Goal: Task Accomplishment & Management: Use online tool/utility

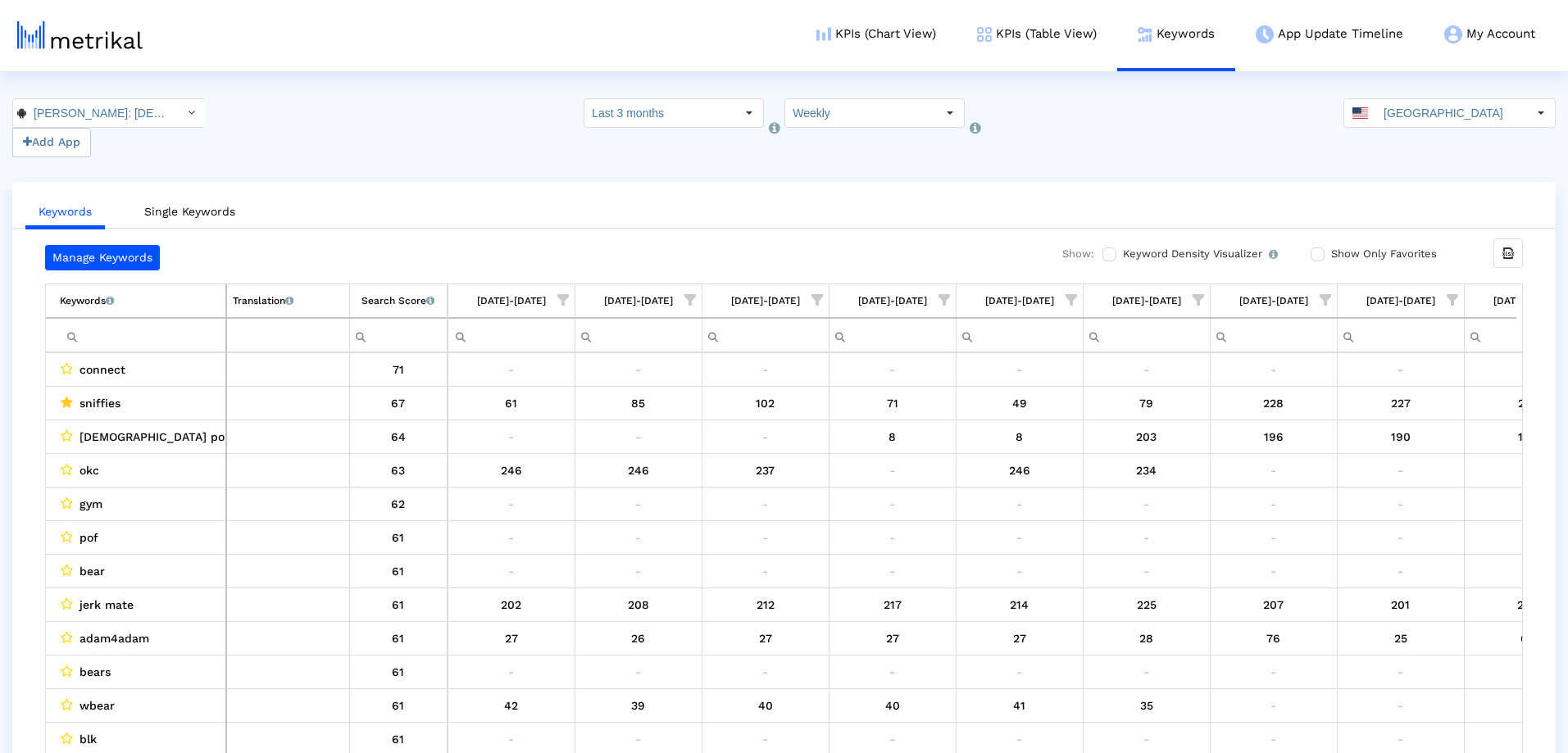
scroll to position [0, 583]
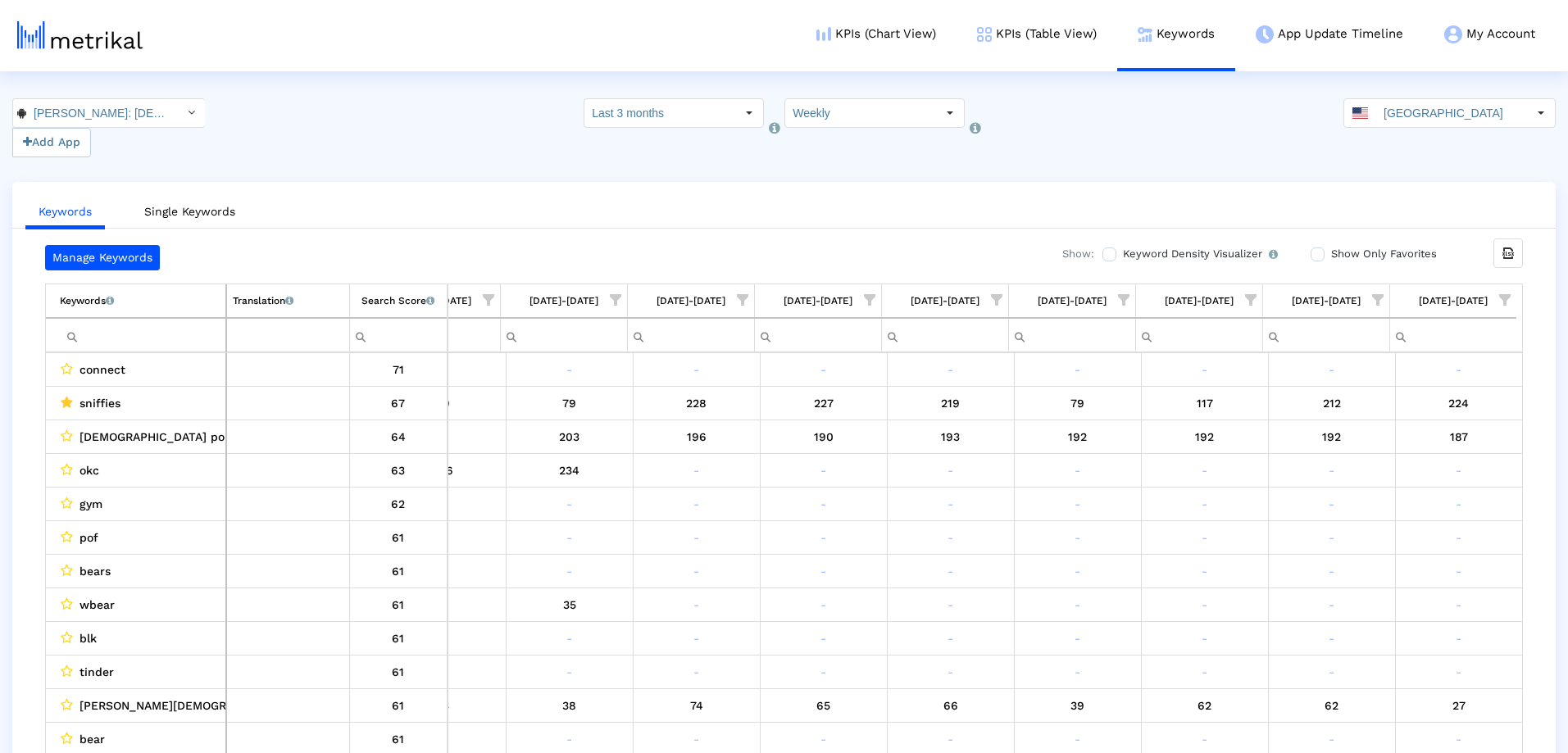
click at [134, 106] on input "[PERSON_NAME]: [DEMOGRAPHIC_DATA] Dating & [DEMOGRAPHIC_DATA] Chat < com.archer…" at bounding box center [100, 114] width 148 height 28
click at [101, 139] on div "Archer: Gay Dating & Chat <6446289426>" at bounding box center [101, 142] width 161 height 16
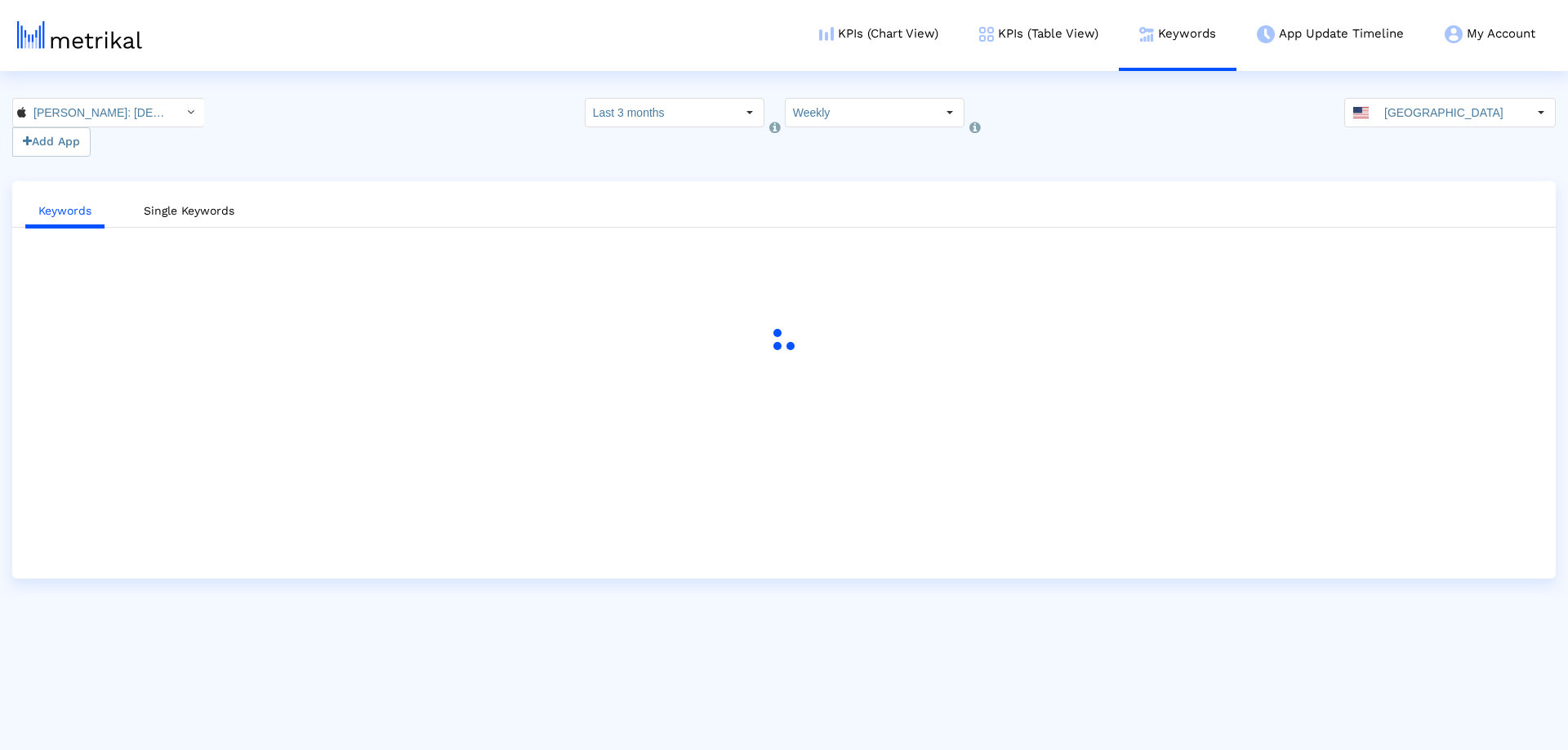
click at [362, 156] on div "Archer: Gay Dating & Chat < 6446289426 > Pull down to refresh... Release to ref…" at bounding box center [784, 128] width 1568 height 59
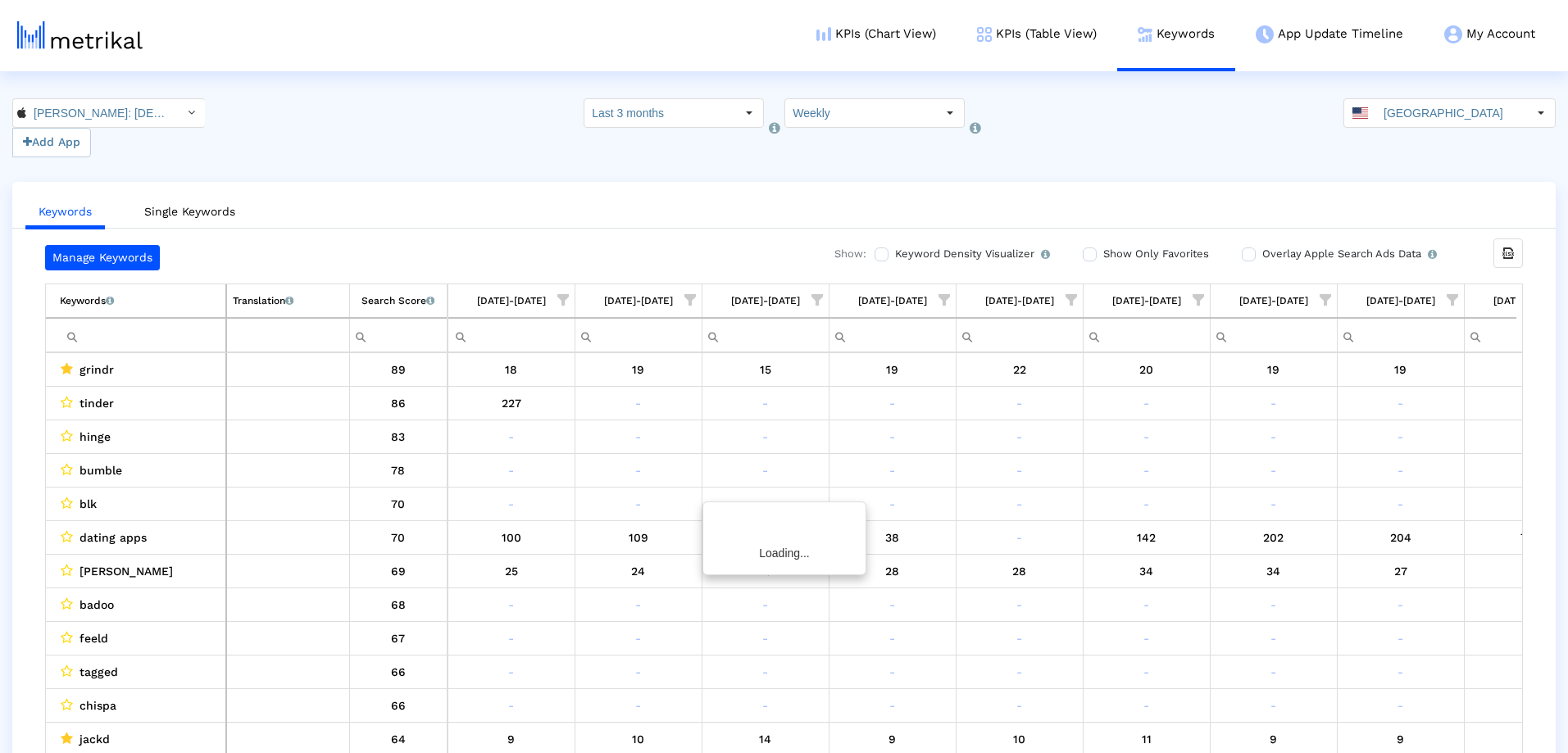
scroll to position [0, 583]
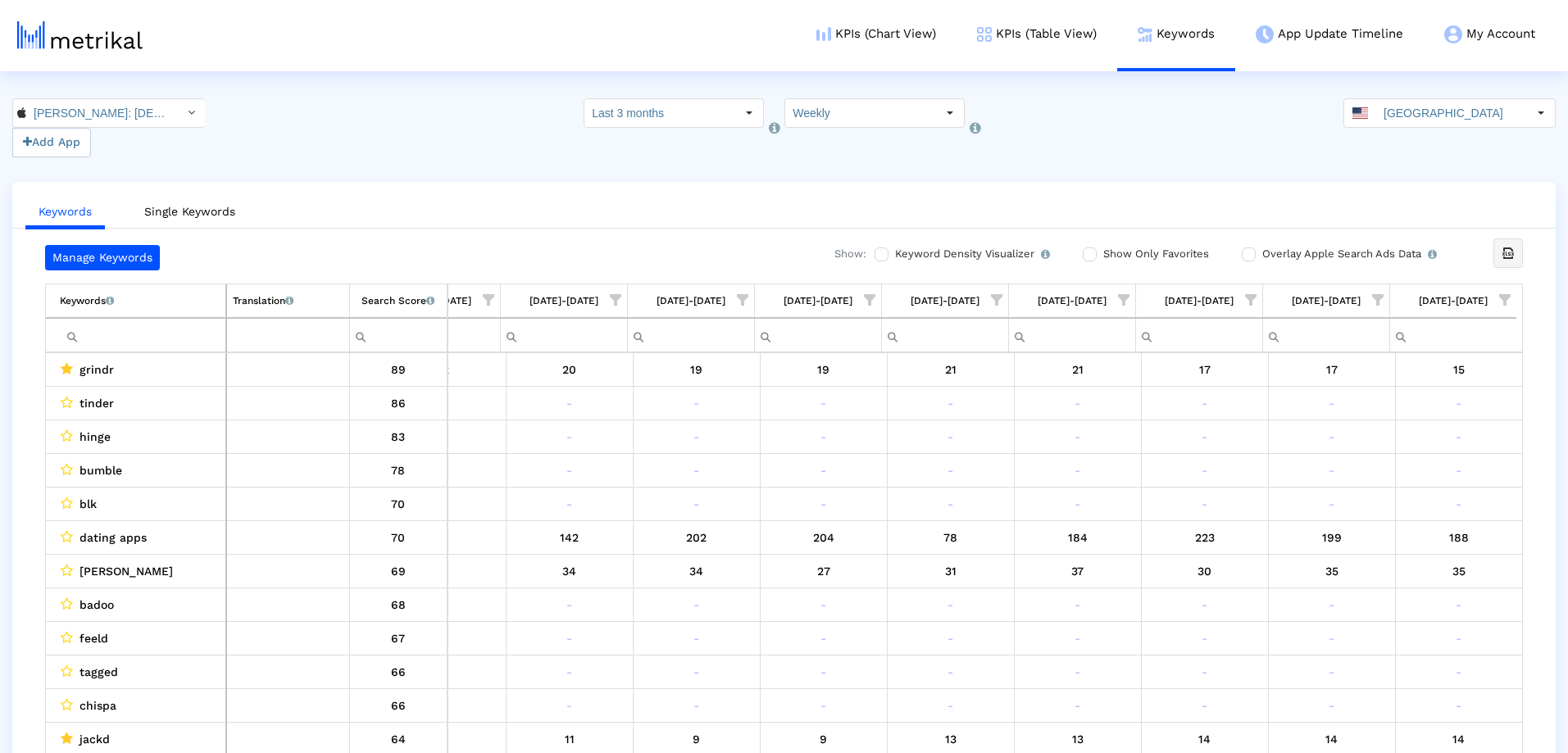
click at [1496, 248] on div "Export all data" at bounding box center [1508, 253] width 28 height 28
click at [1182, 224] on ul "Keywords Single Keywords" at bounding box center [783, 209] width 1543 height 39
click at [1099, 252] on label "Show Only Favorites" at bounding box center [1153, 255] width 110 height 18
click at [1093, 252] on input "Show Only Favorites" at bounding box center [1088, 255] width 11 height 11
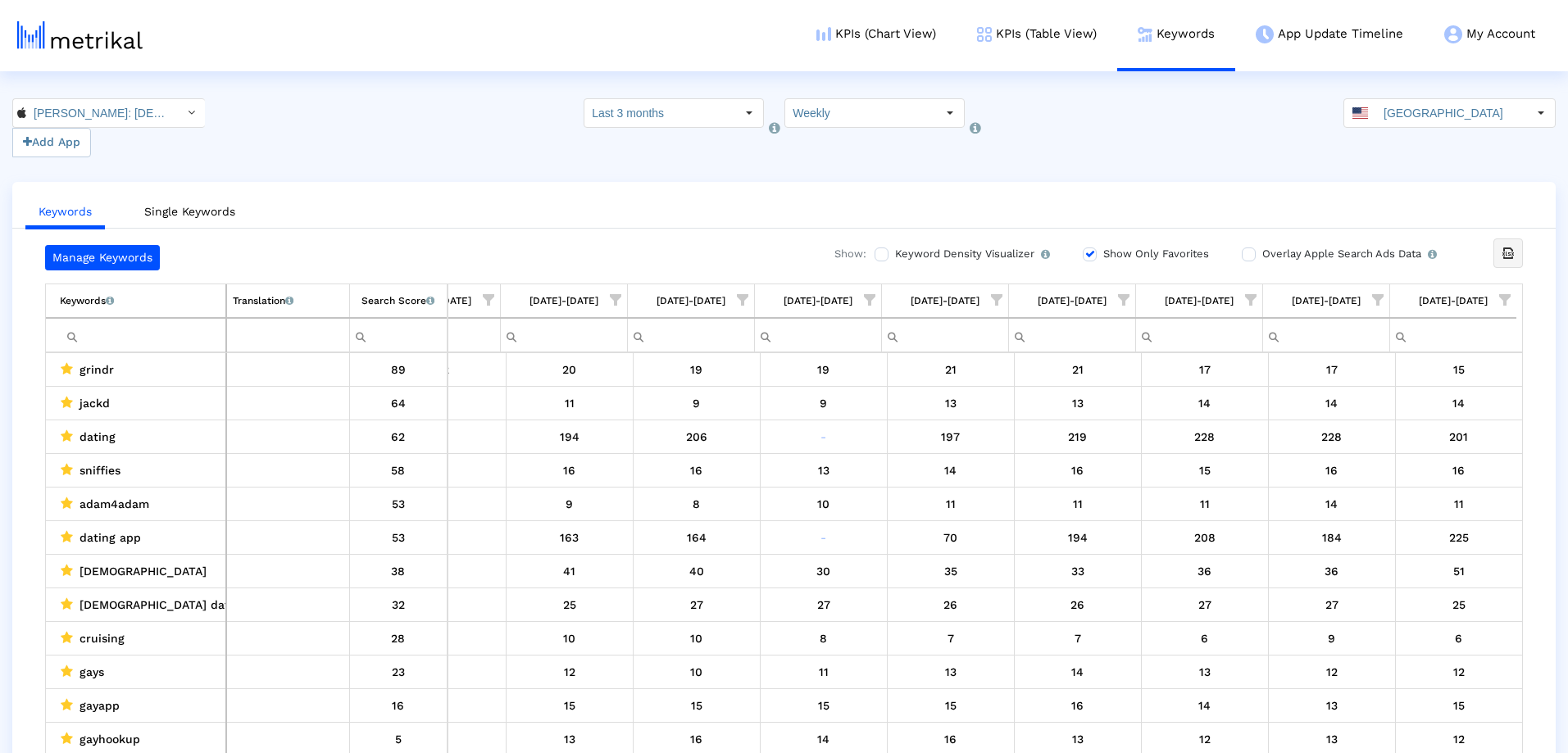
click at [1515, 254] on icon "Export all data" at bounding box center [1508, 254] width 15 height 15
click at [76, 106] on input "Archer: Gay Dating & Chat < 6446289426 >" at bounding box center [100, 114] width 148 height 28
click at [102, 172] on div "Archer: Gay Dating & Gay Chat <com.archerapp.archer>" at bounding box center [101, 169] width 161 height 16
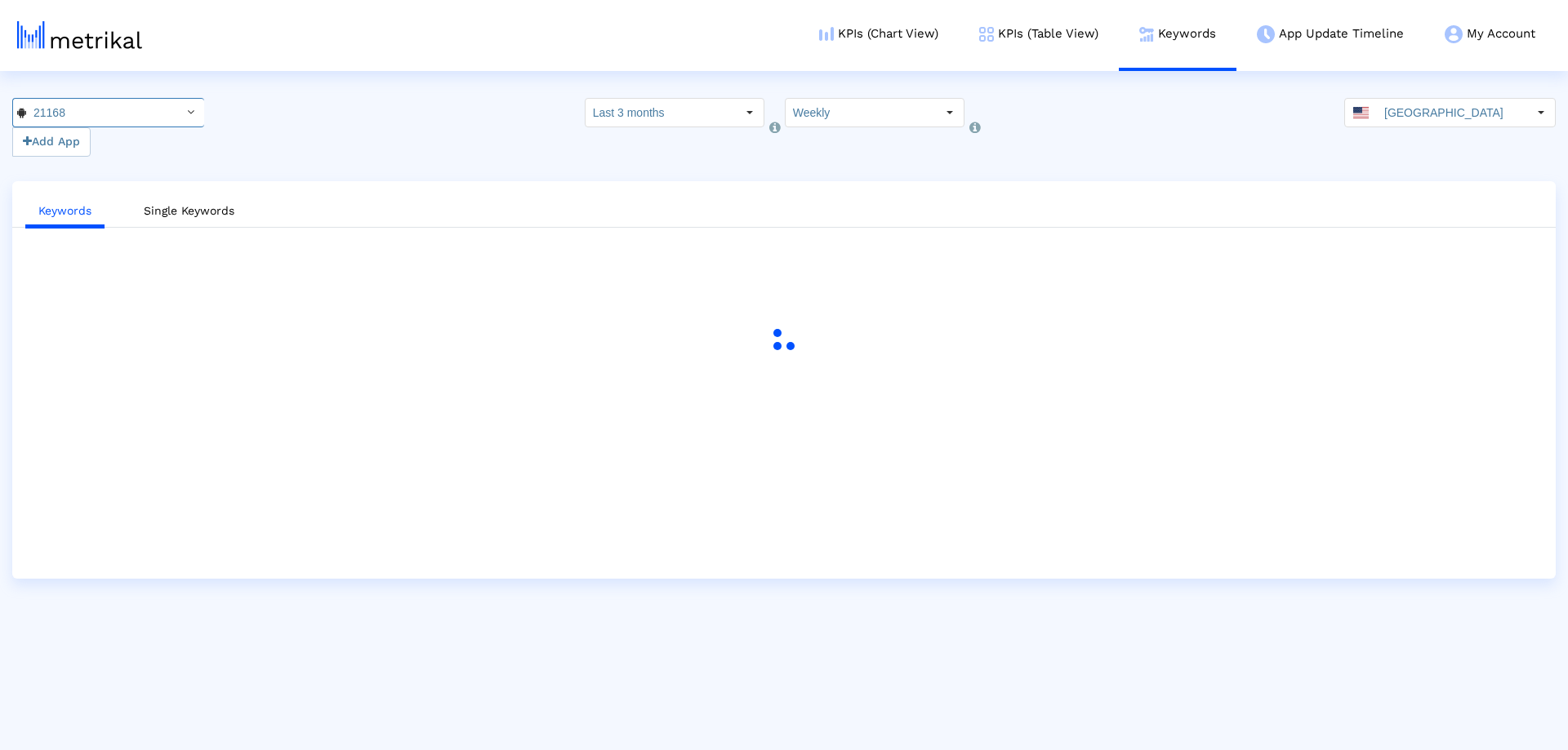
click at [391, 106] on div "21168 Pull down to refresh... Release to refresh... Refreshing... Archer: Gay D…" at bounding box center [784, 128] width 1568 height 59
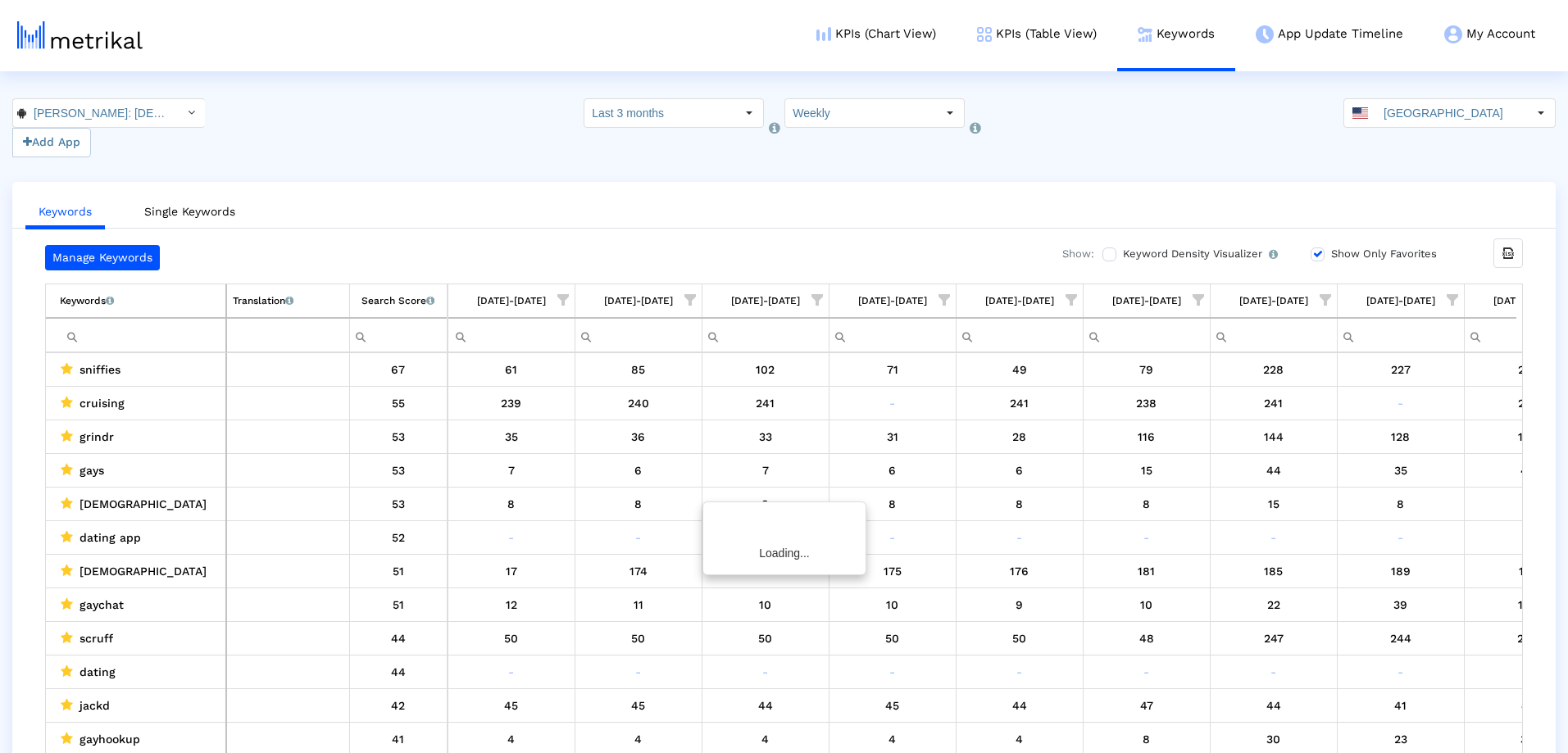
scroll to position [0, 583]
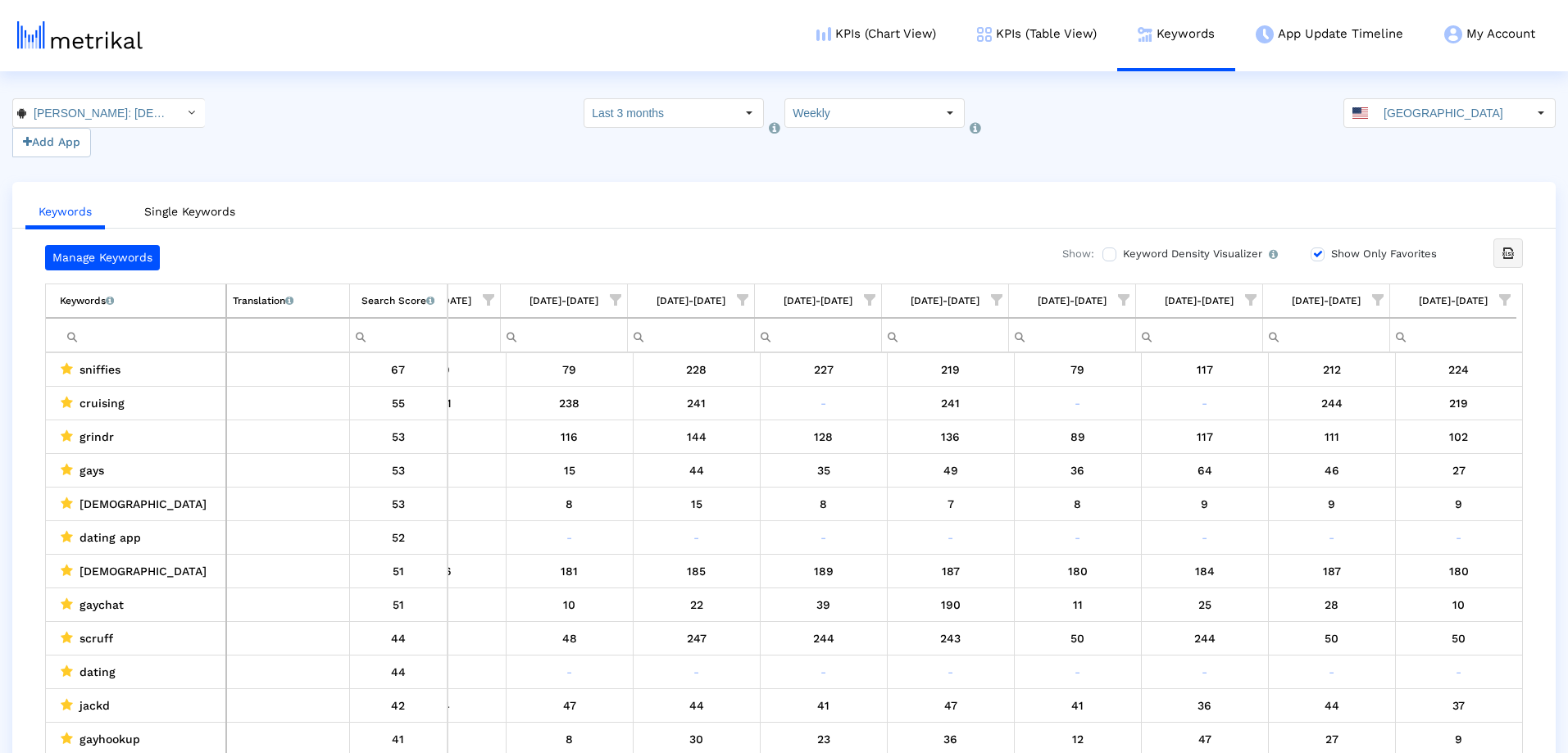
click at [1509, 252] on icon "Export all data" at bounding box center [1508, 254] width 15 height 15
click at [1319, 252] on input "Show Only Favorites" at bounding box center [1316, 255] width 11 height 11
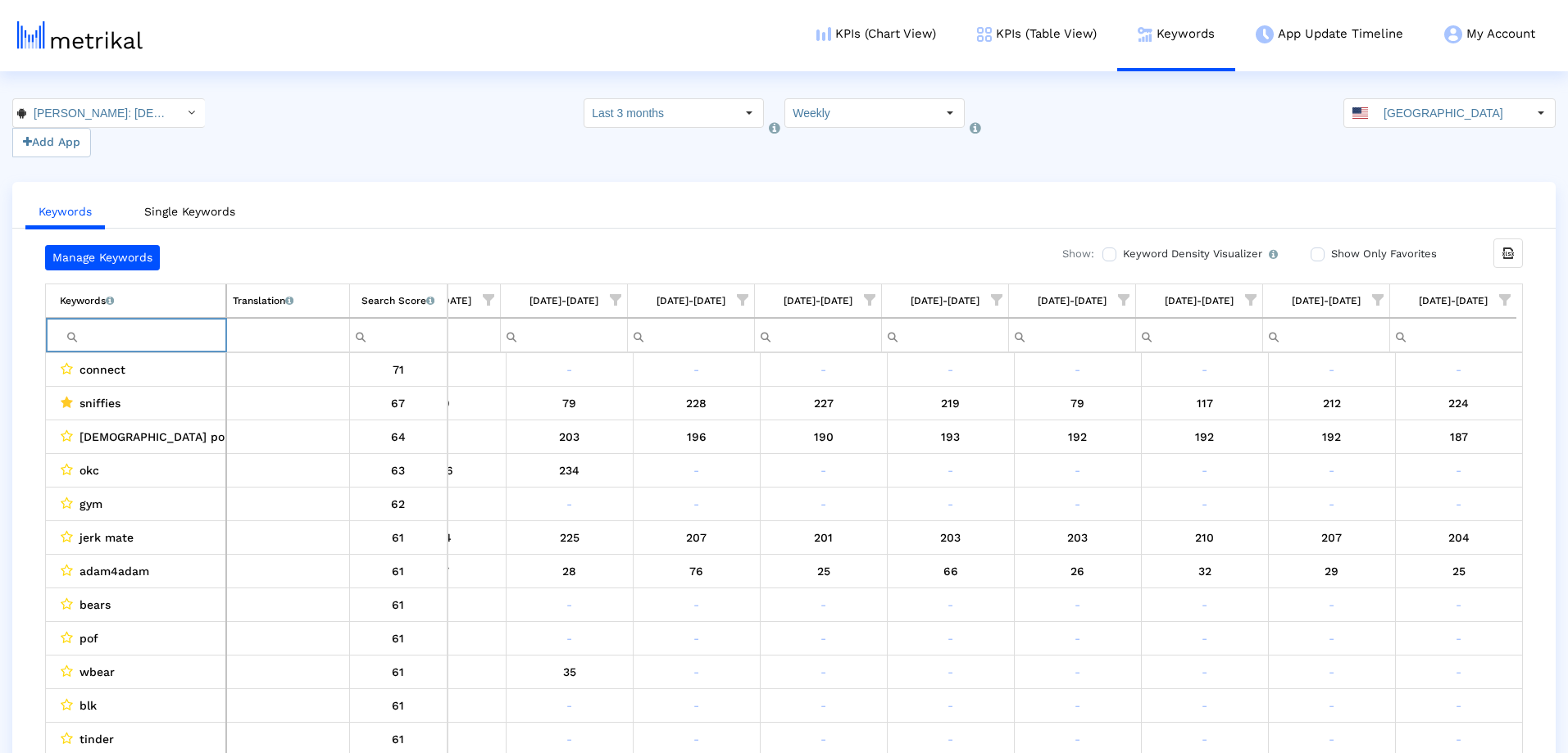
click at [117, 334] on input "Filter cell" at bounding box center [142, 335] width 165 height 27
type input "gay dating app"
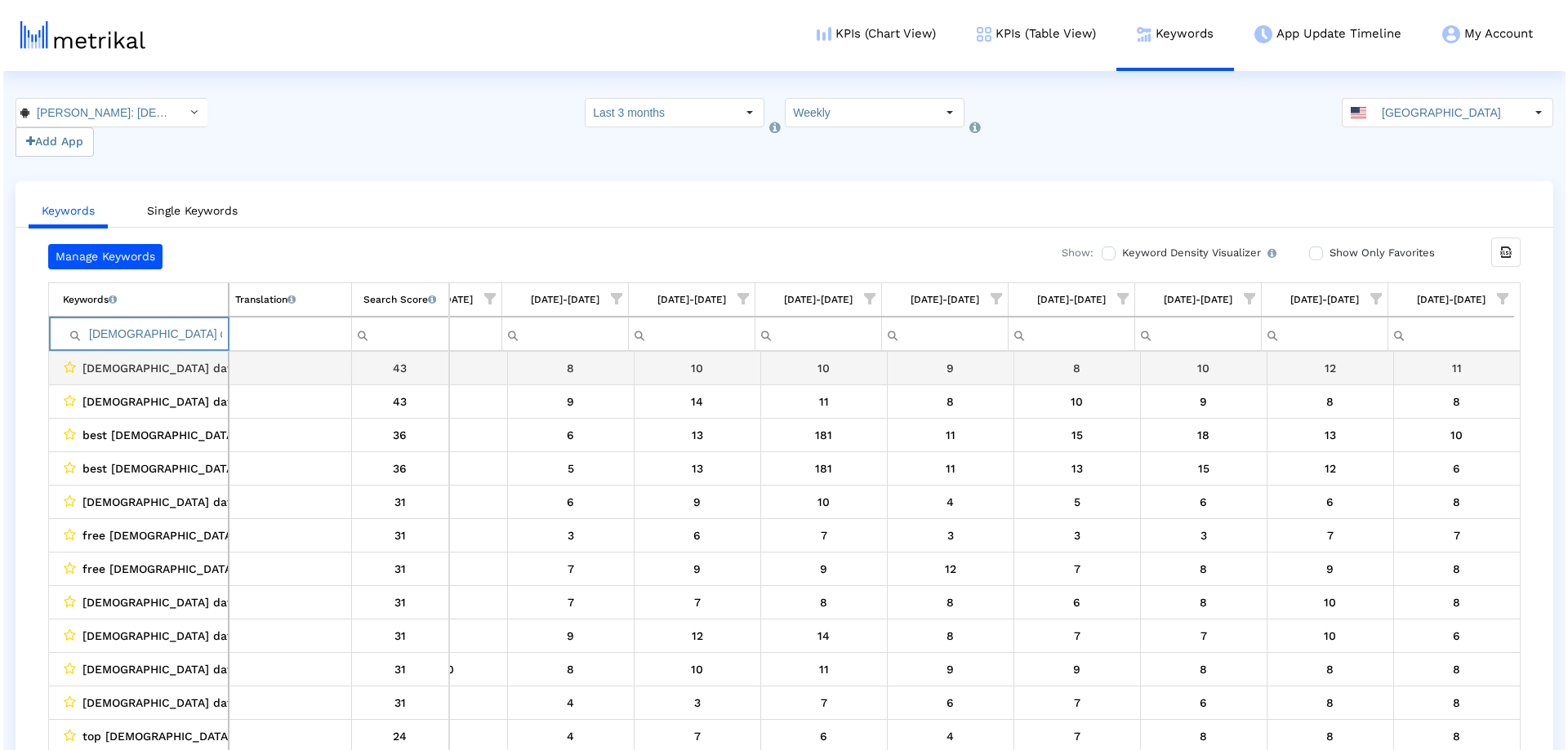
scroll to position [0, 0]
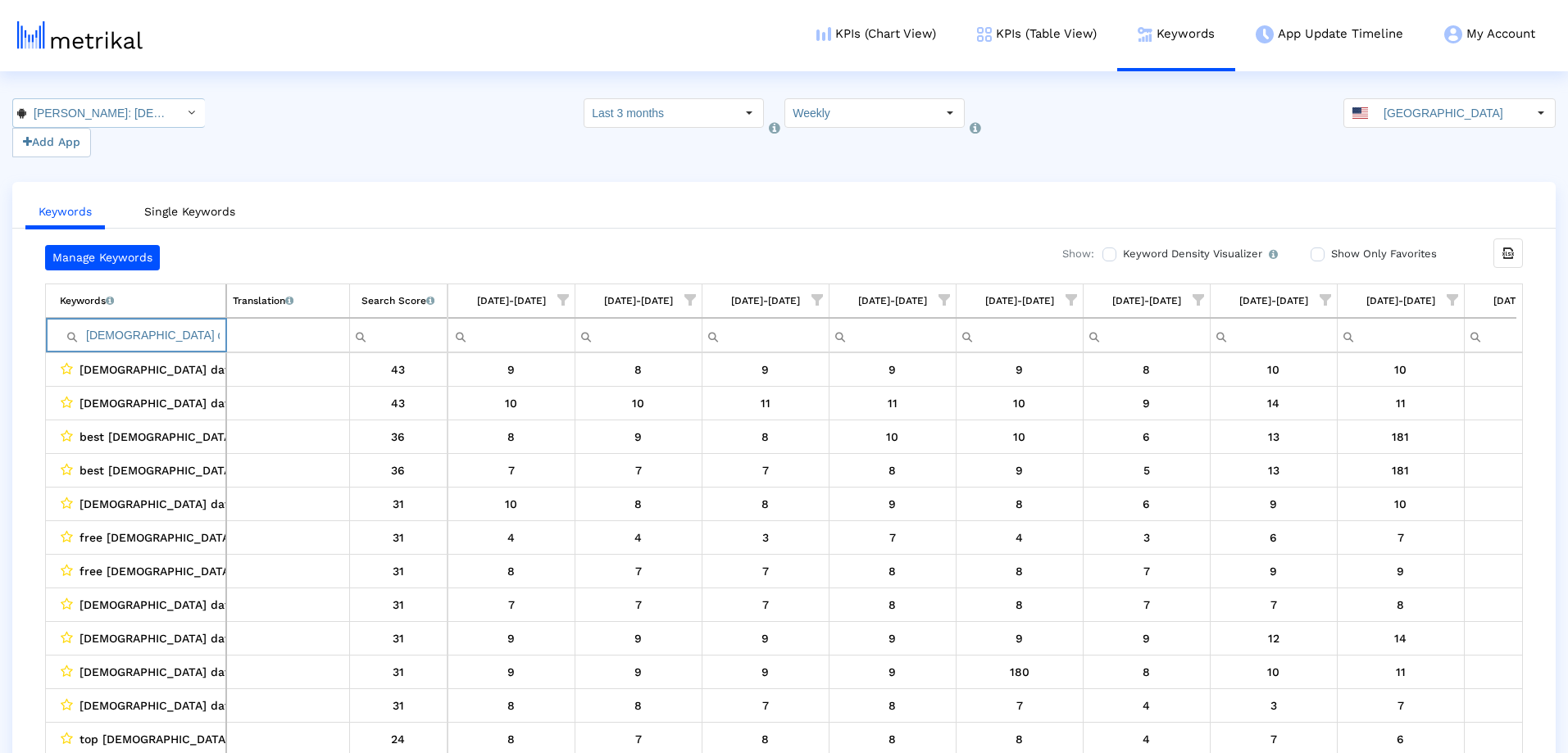
click at [123, 116] on input "[PERSON_NAME]: [DEMOGRAPHIC_DATA] Dating & [DEMOGRAPHIC_DATA] Chat < com.archer…" at bounding box center [100, 114] width 148 height 28
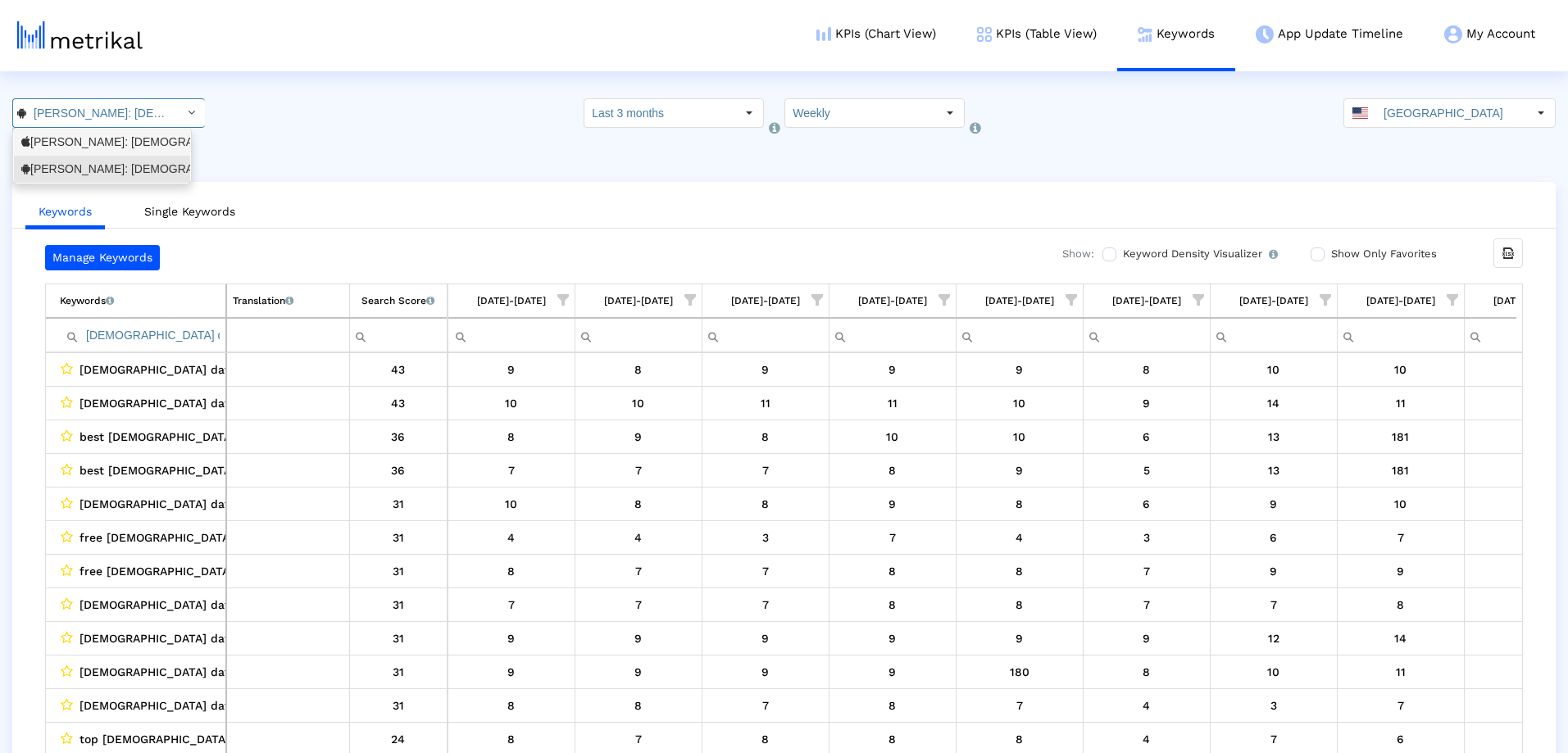
click at [108, 142] on div "Archer: Gay Dating & Chat <6446289426>" at bounding box center [101, 142] width 161 height 16
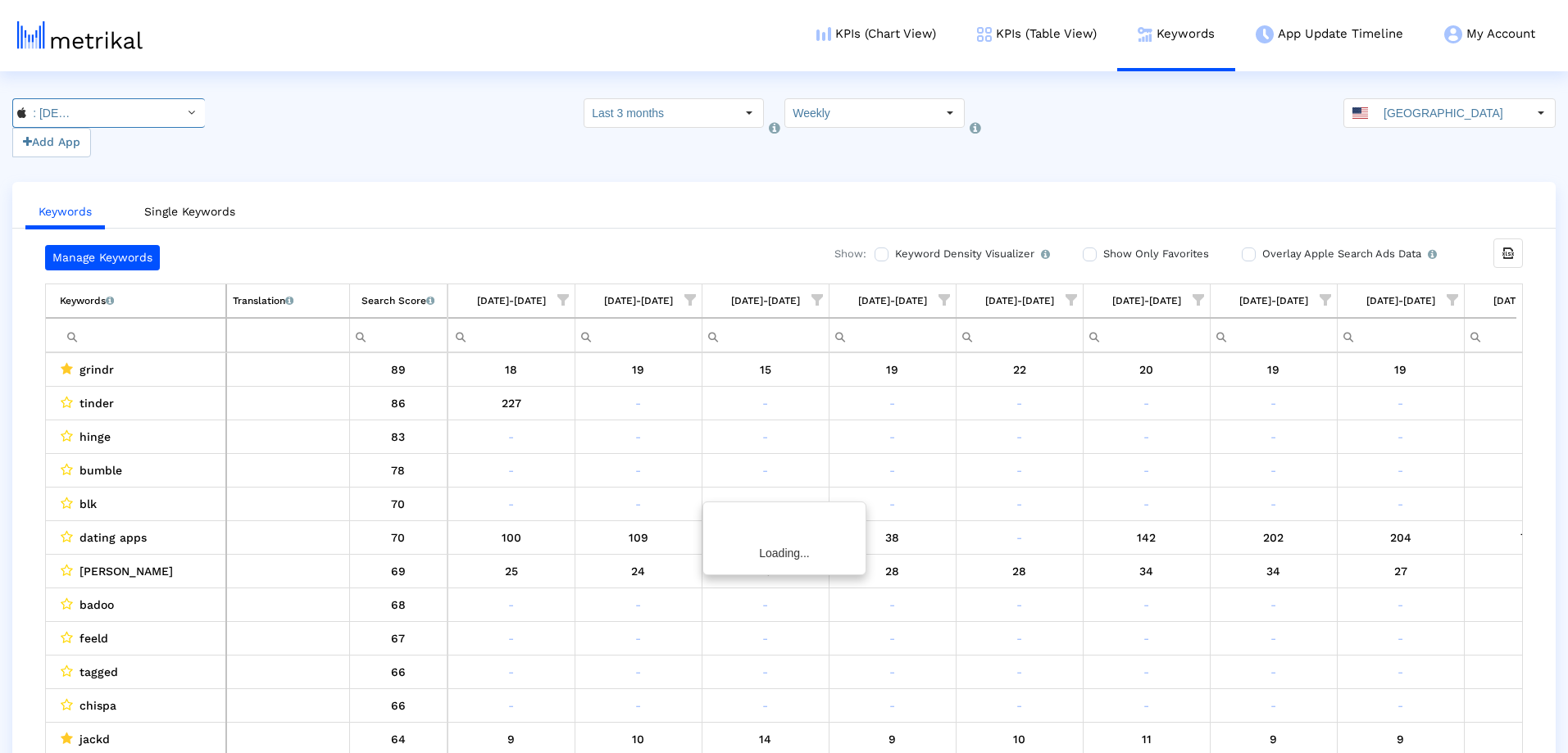
scroll to position [0, 583]
